Goal: Transaction & Acquisition: Purchase product/service

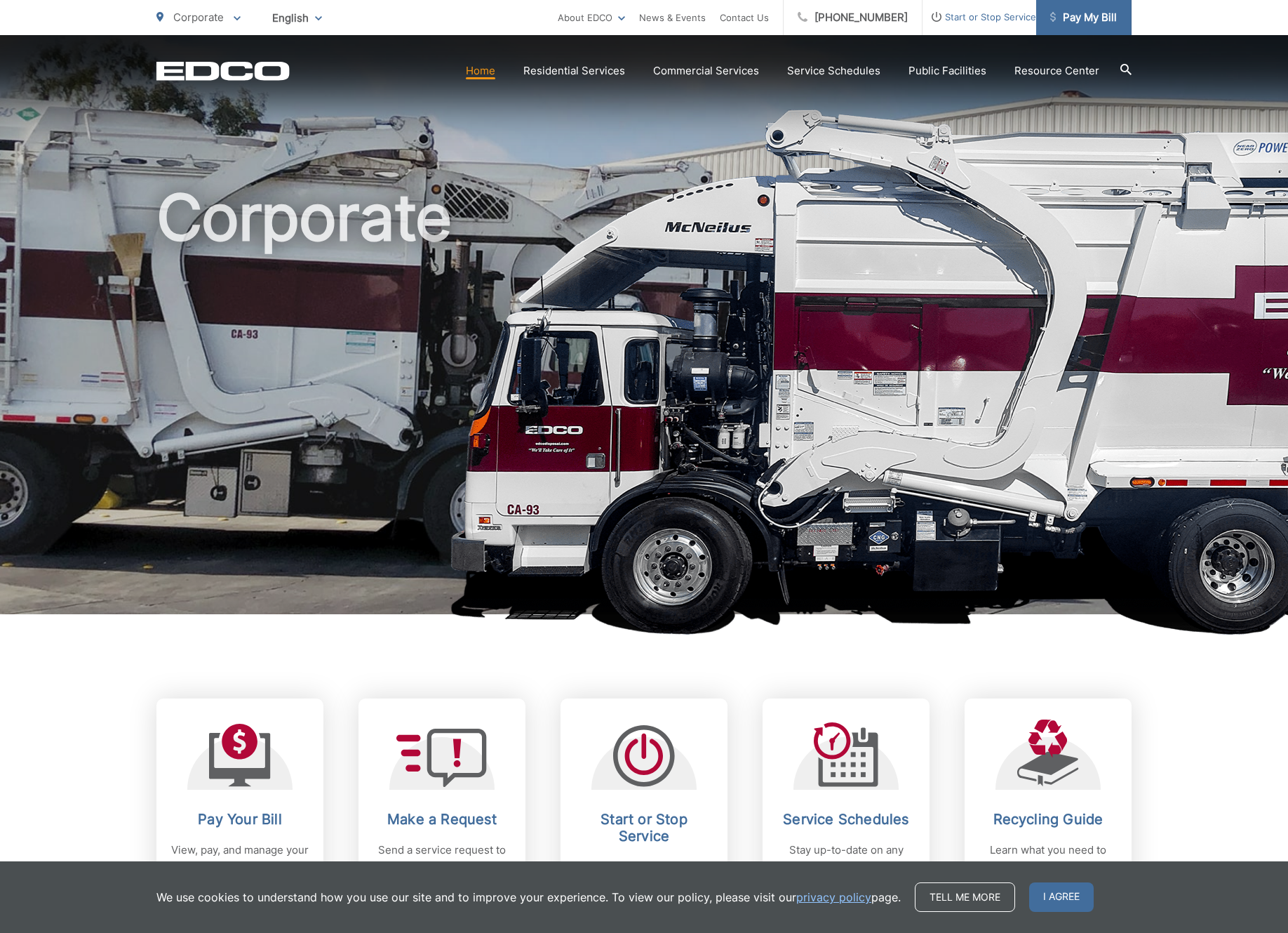
click at [1076, 20] on span "Pay My Bill" at bounding box center [1083, 17] width 67 height 16
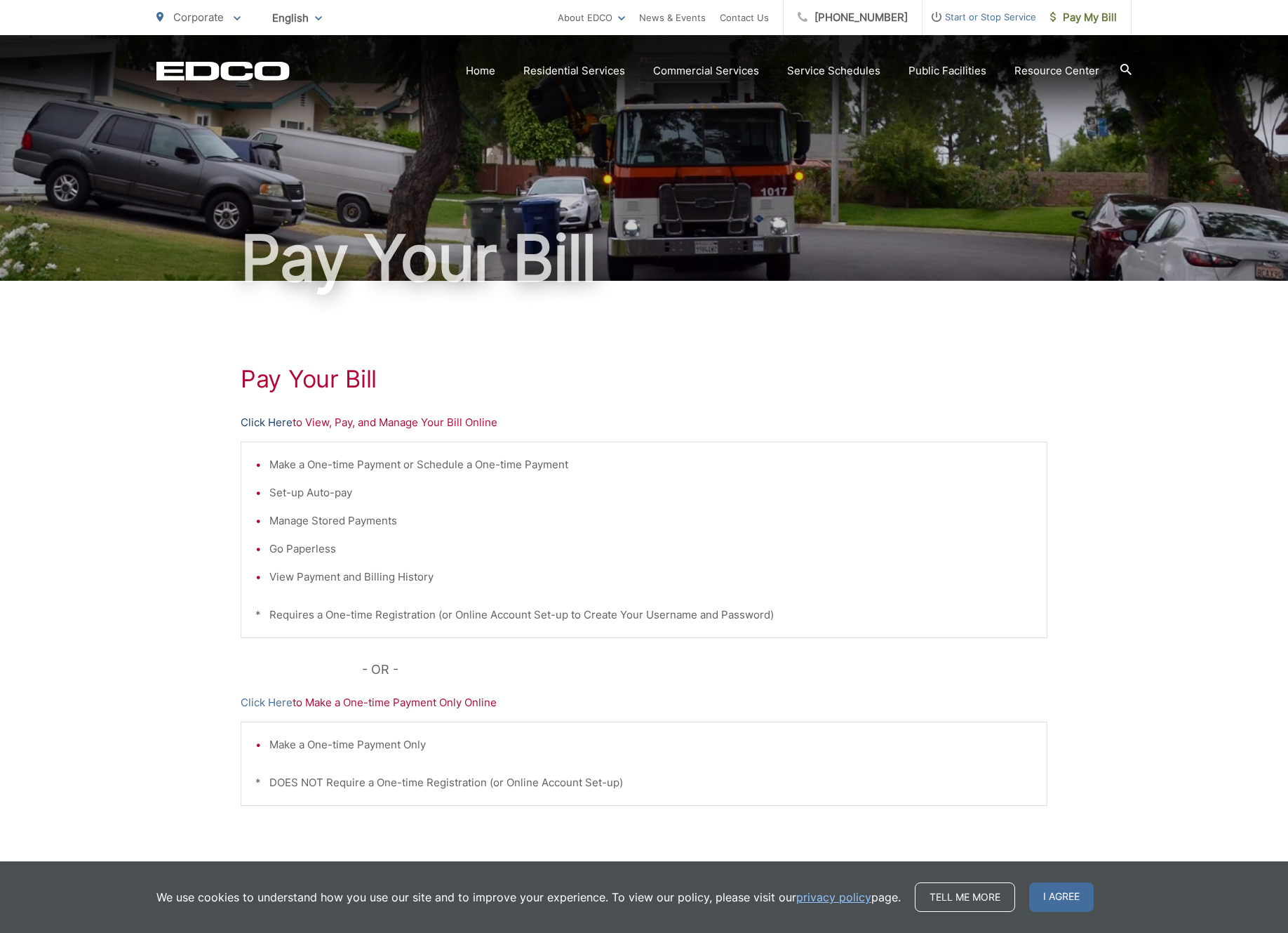
click at [274, 427] on link "Click Here" at bounding box center [266, 422] width 52 height 16
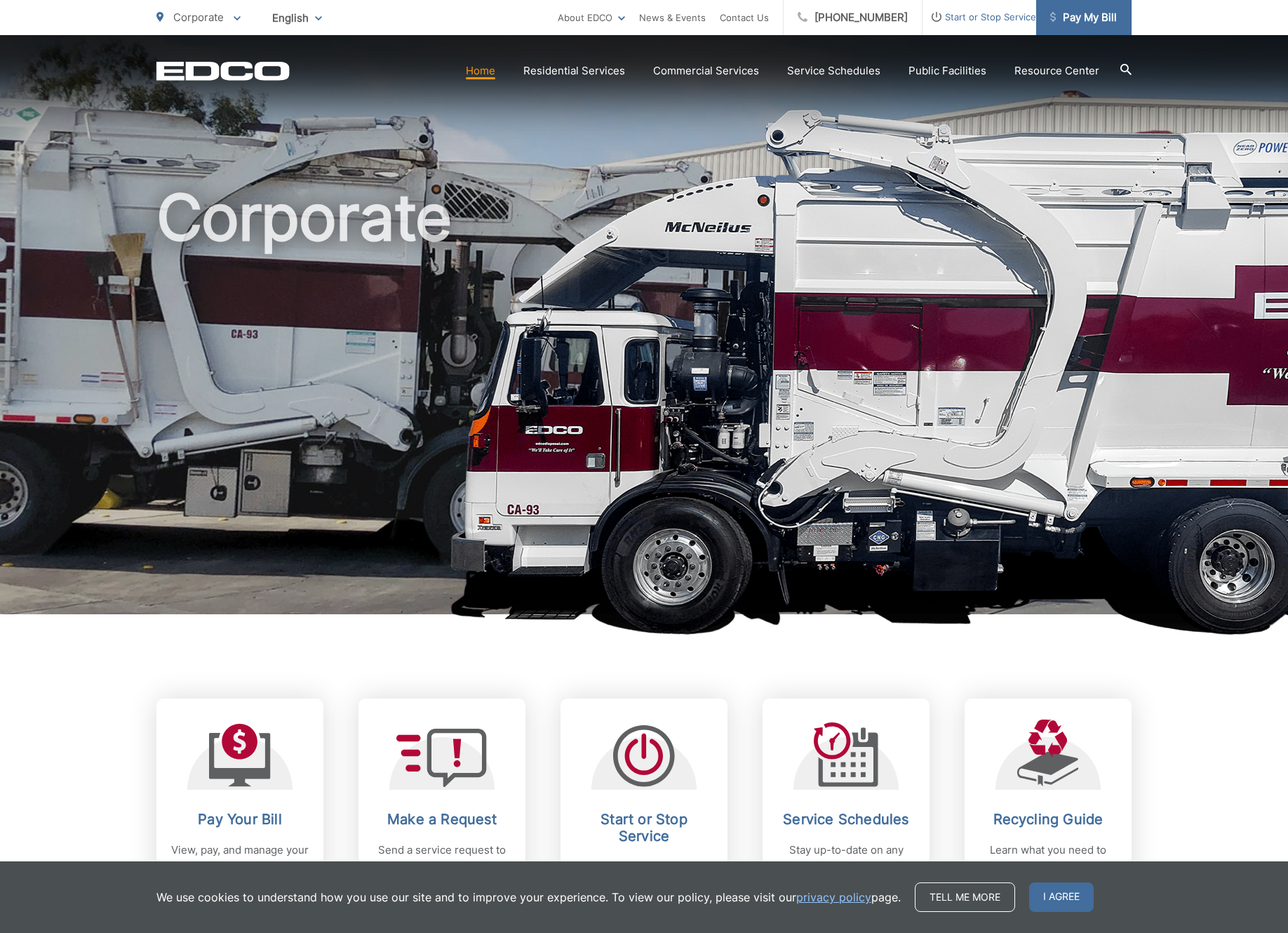
click at [1080, 18] on span "Pay My Bill" at bounding box center [1083, 17] width 67 height 16
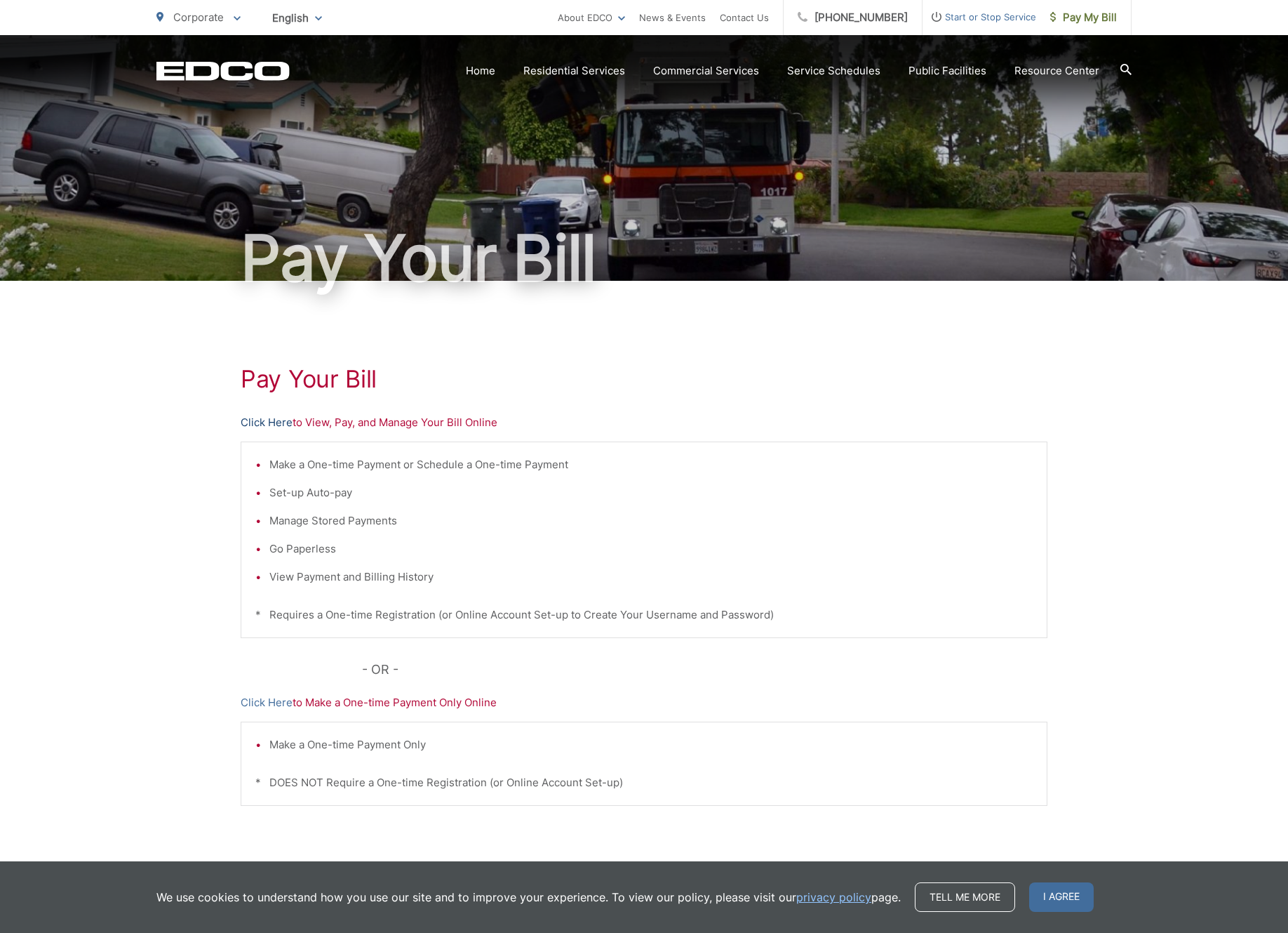
click at [282, 428] on link "Click Here" at bounding box center [266, 422] width 52 height 16
